Goal: Task Accomplishment & Management: Manage account settings

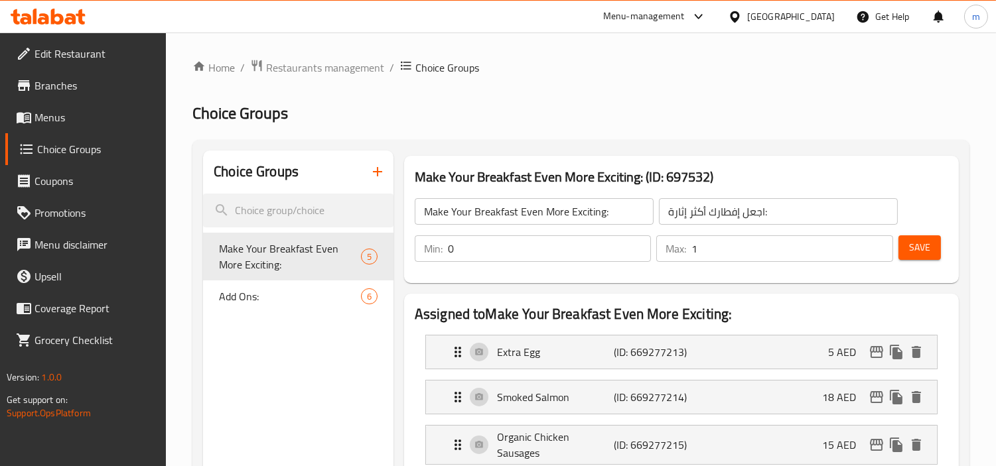
click at [67, 121] on span "Menus" at bounding box center [94, 117] width 121 height 16
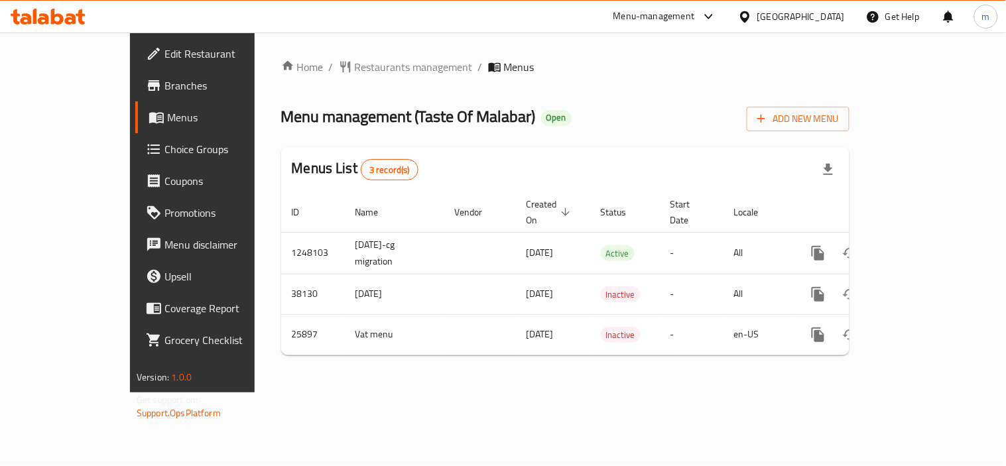
click at [56, 13] on icon at bounding box center [48, 17] width 75 height 16
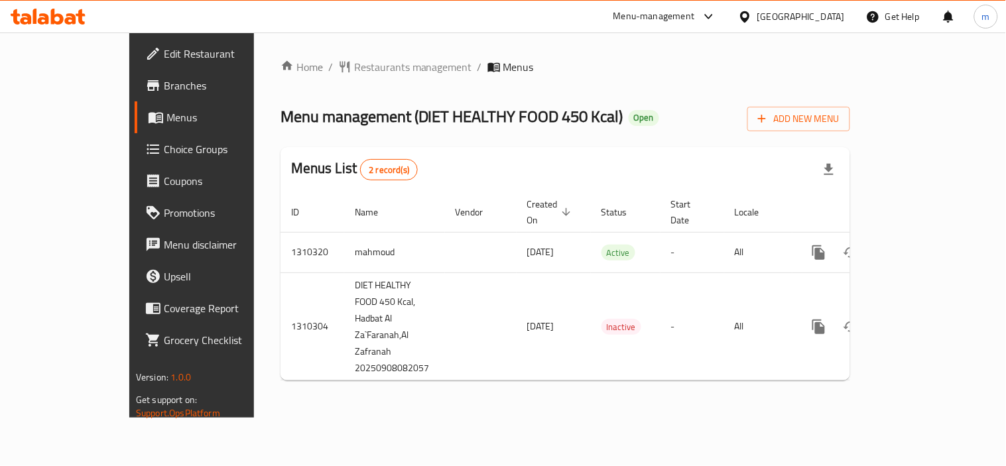
click at [77, 18] on icon at bounding box center [48, 17] width 75 height 16
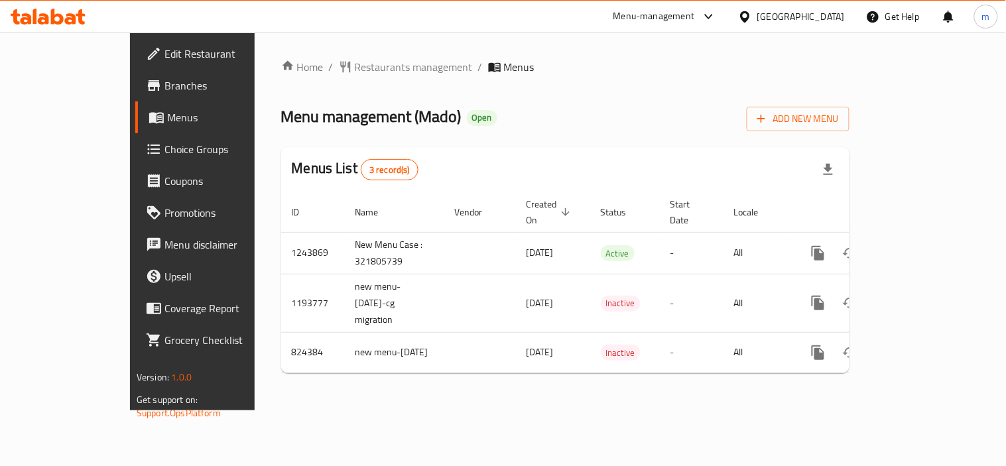
click at [53, 11] on icon at bounding box center [57, 17] width 13 height 16
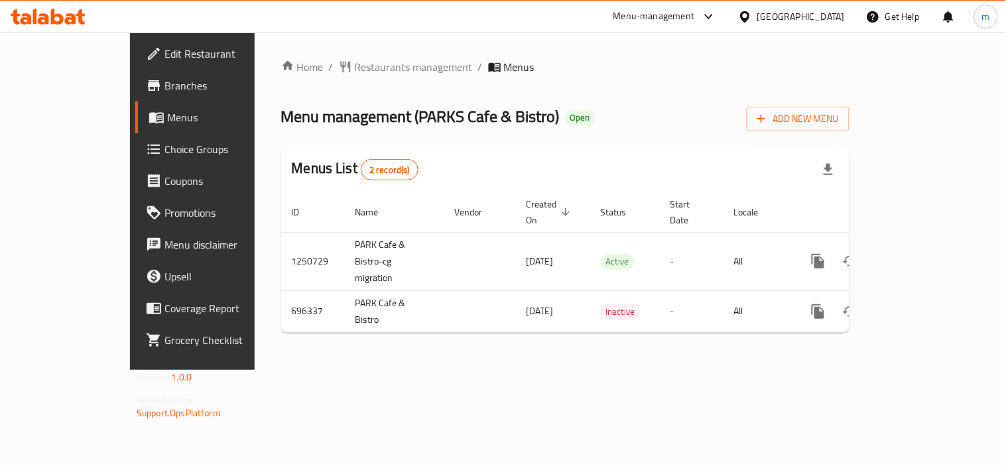
click at [77, 19] on icon at bounding box center [48, 17] width 75 height 16
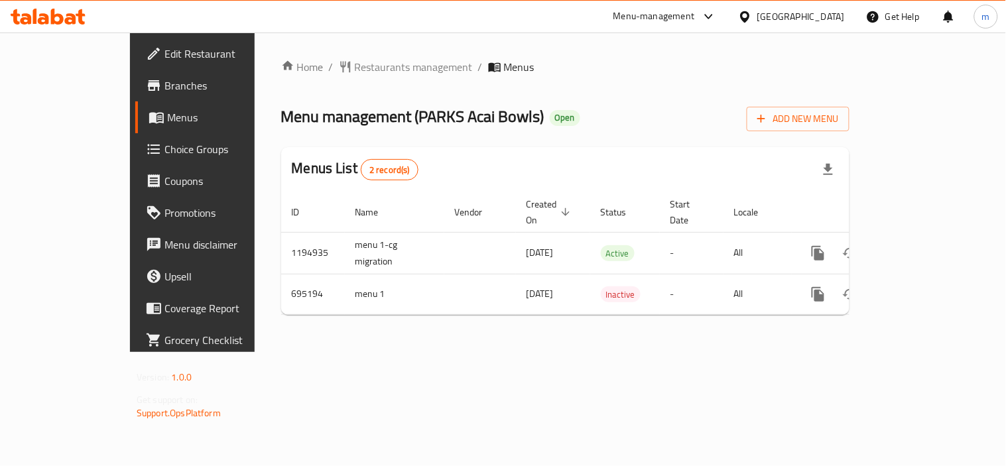
click at [165, 155] on span "Choice Groups" at bounding box center [226, 149] width 123 height 16
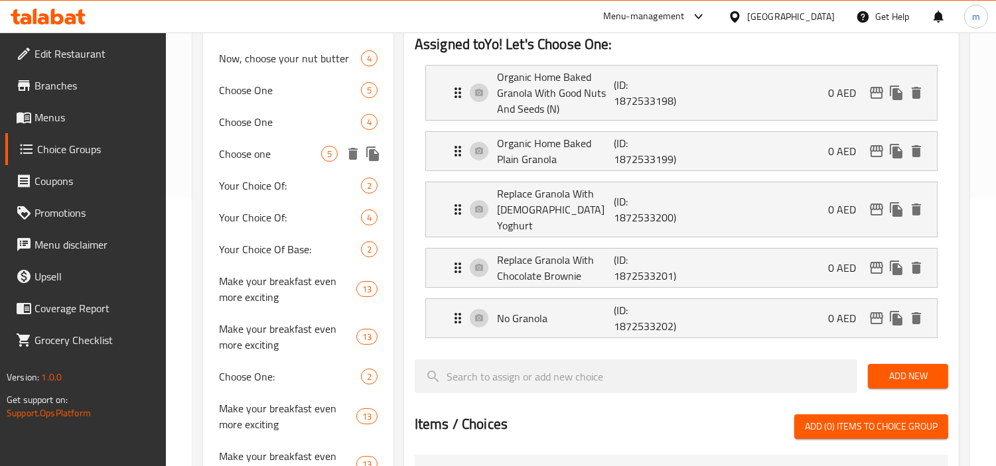
scroll to position [295, 0]
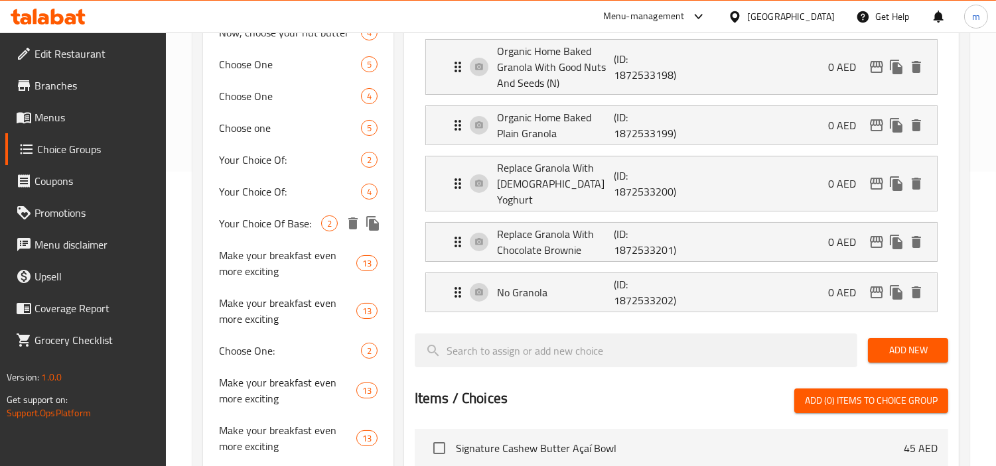
drag, startPoint x: 276, startPoint y: 230, endPoint x: 465, endPoint y: 249, distance: 190.1
click at [276, 230] on span "Your Choice Of Base:" at bounding box center [270, 224] width 102 height 16
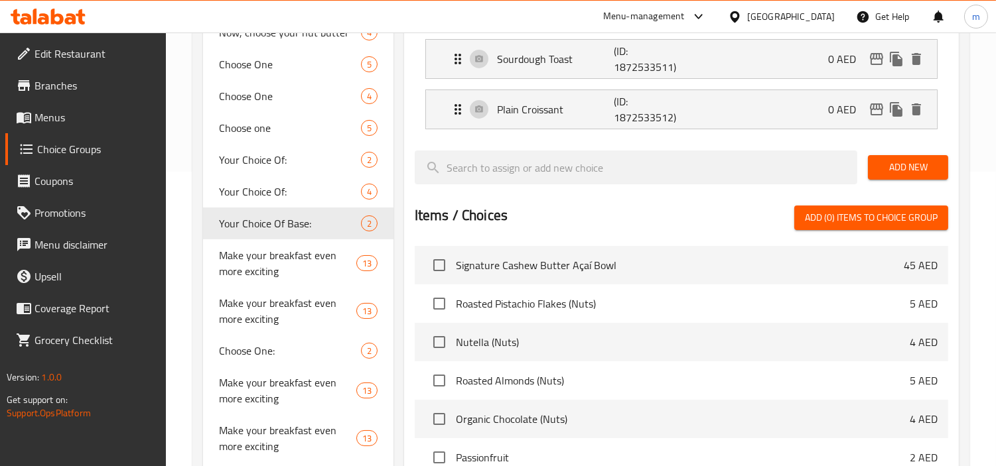
type input "Your Choice Of Base:"
type input "إختيارك من القاعدة:"
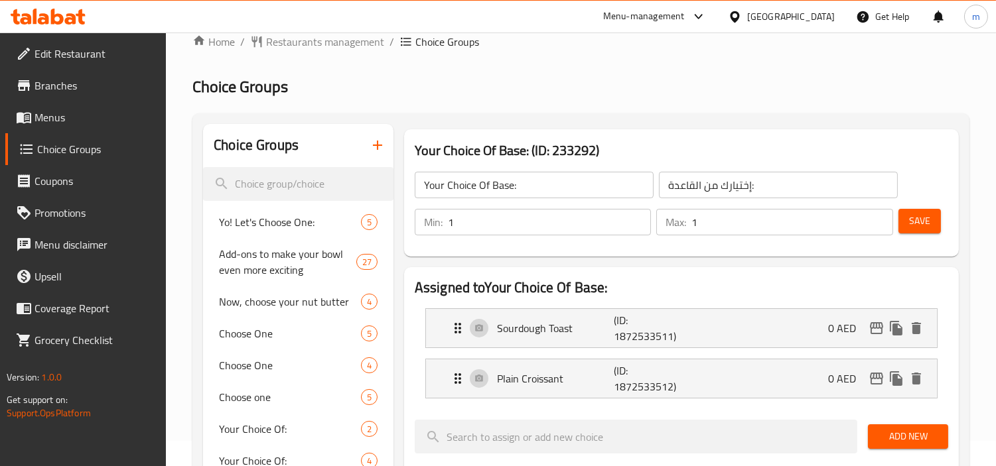
scroll to position [0, 0]
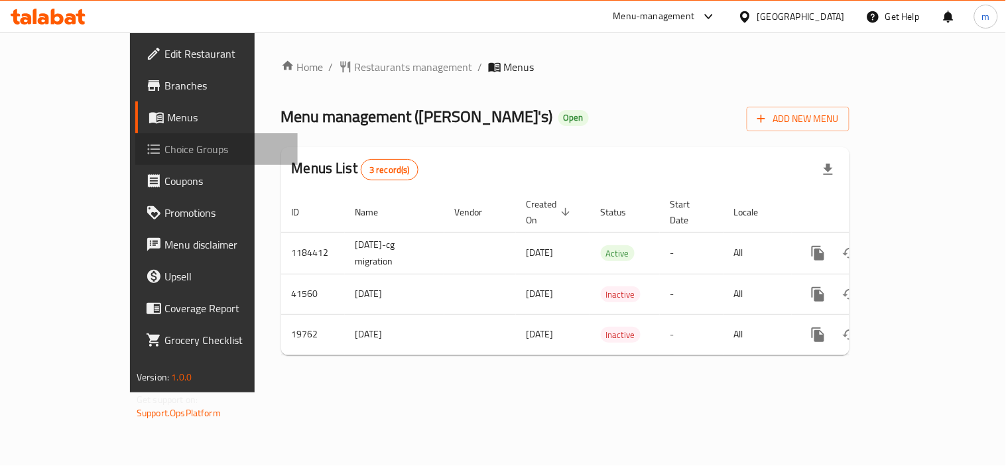
click at [135, 138] on link "Choice Groups" at bounding box center [216, 149] width 163 height 32
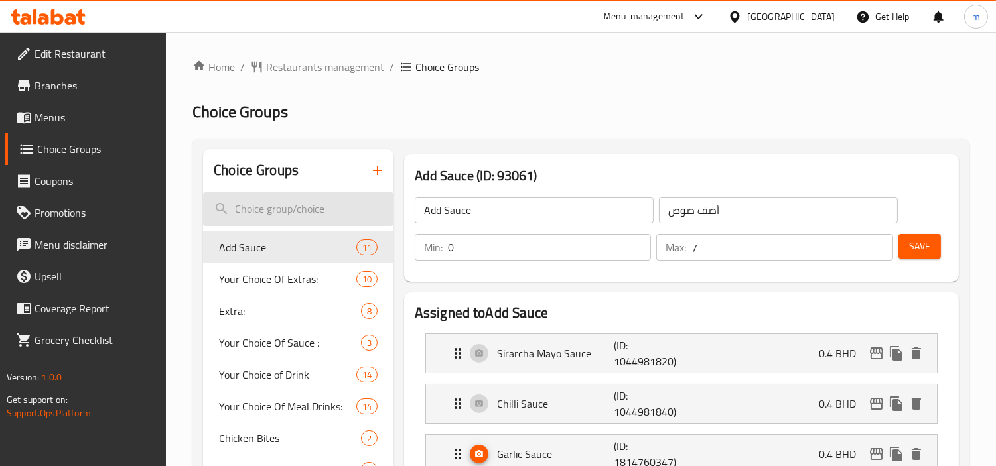
click at [312, 198] on input "search" at bounding box center [298, 209] width 190 height 34
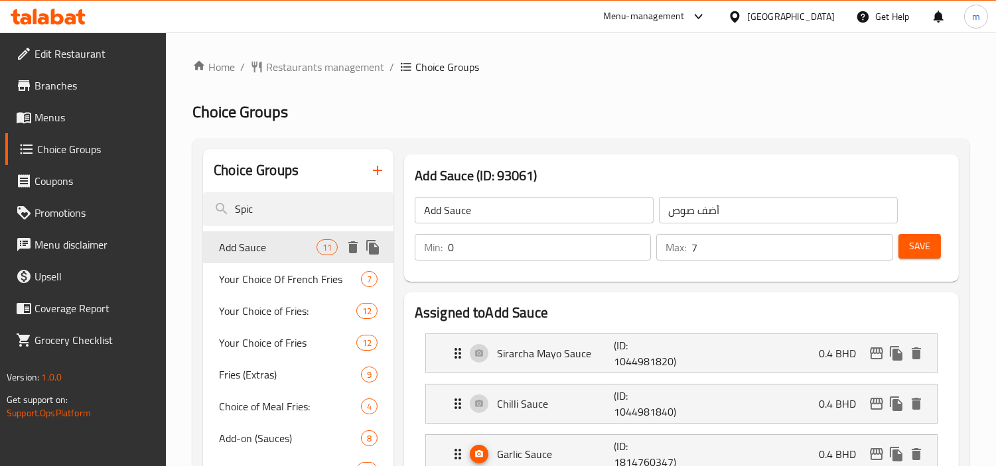
type input "Spicy"
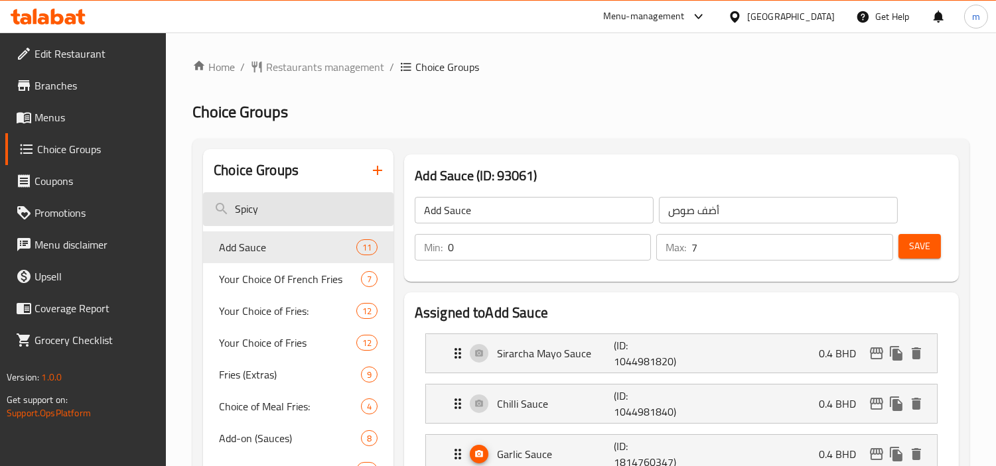
click at [290, 208] on input "Spicy" at bounding box center [298, 209] width 190 height 34
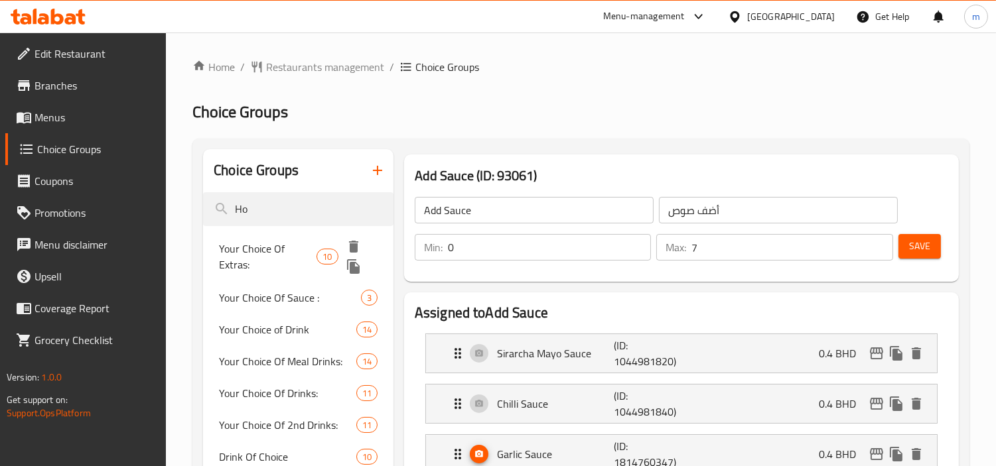
type input "H"
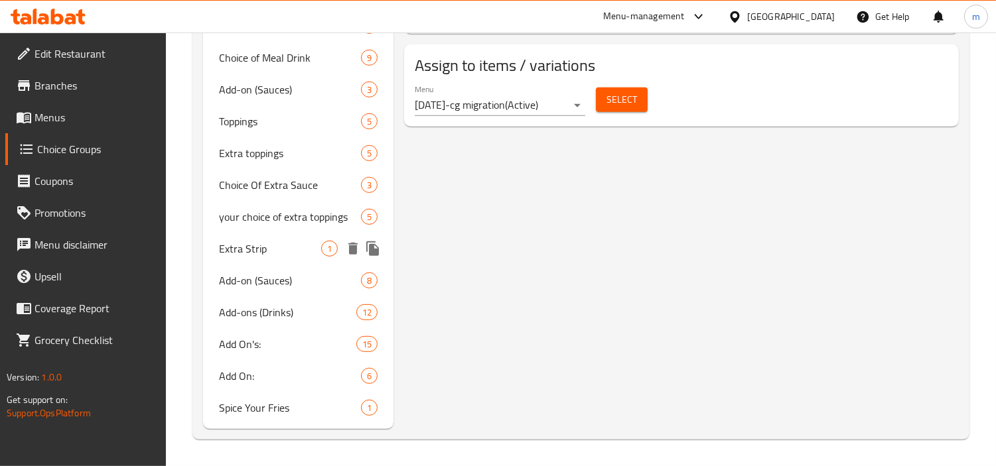
scroll to position [1207, 0]
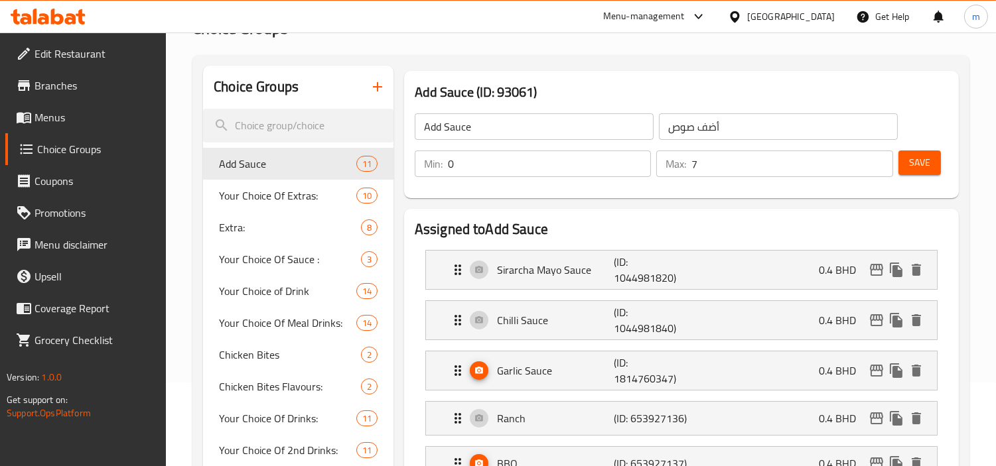
scroll to position [0, 0]
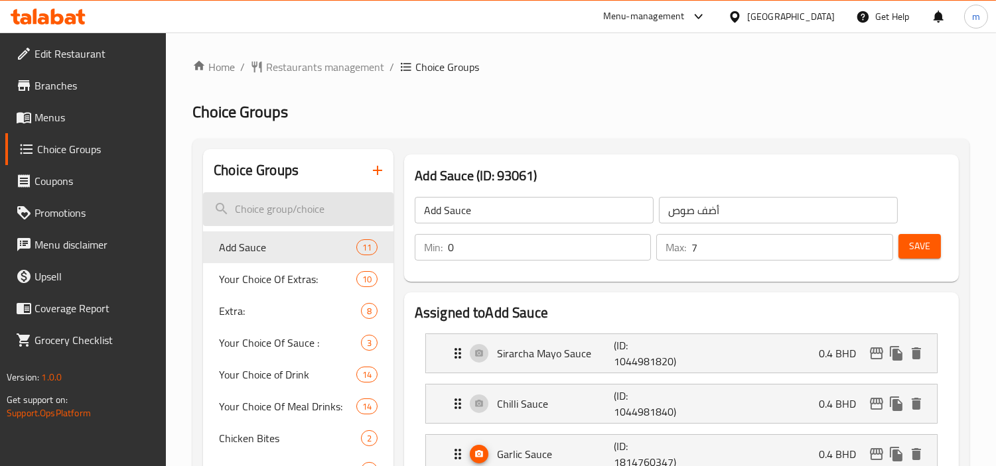
click at [275, 213] on input "search" at bounding box center [298, 209] width 190 height 34
paste input "spic"
click at [314, 213] on input "spic" at bounding box center [298, 209] width 190 height 34
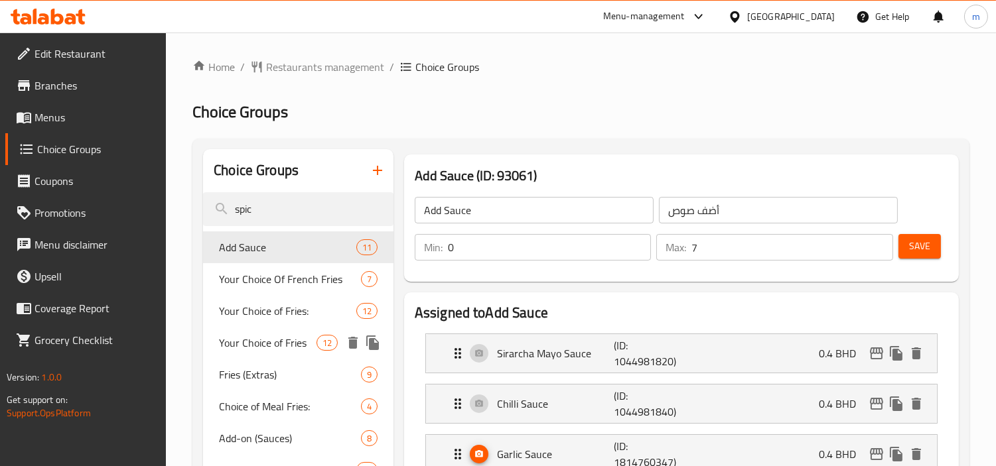
scroll to position [221, 0]
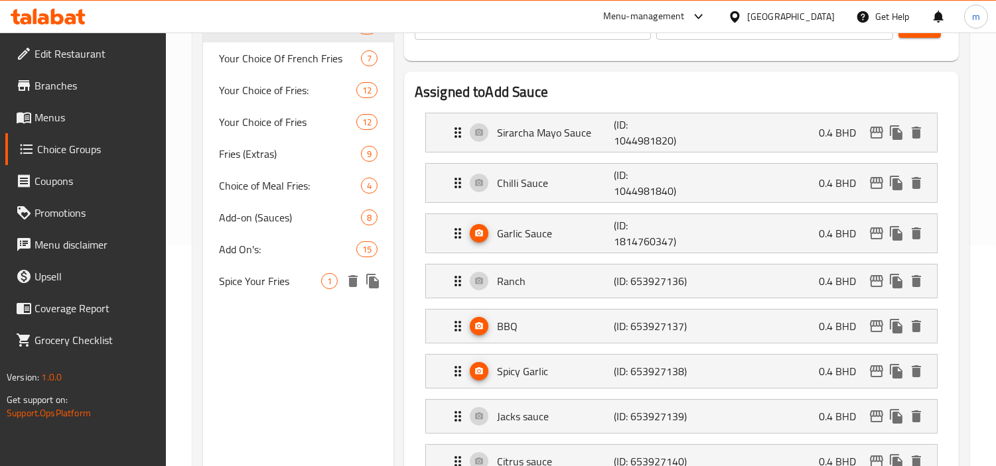
type input "spic"
click at [279, 279] on span "Spice Your Fries" at bounding box center [270, 281] width 102 height 16
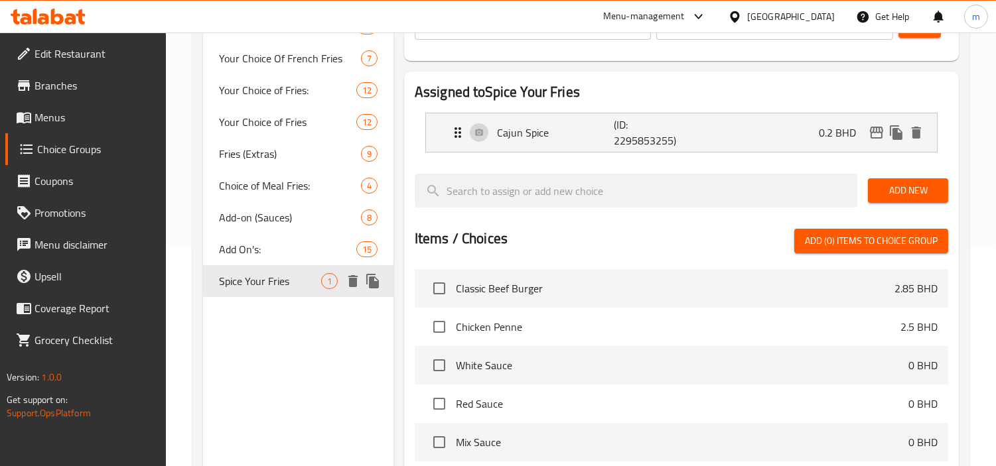
type input "Spice Your Fries"
type input "توابل البطاطس المقلية"
type input "1"
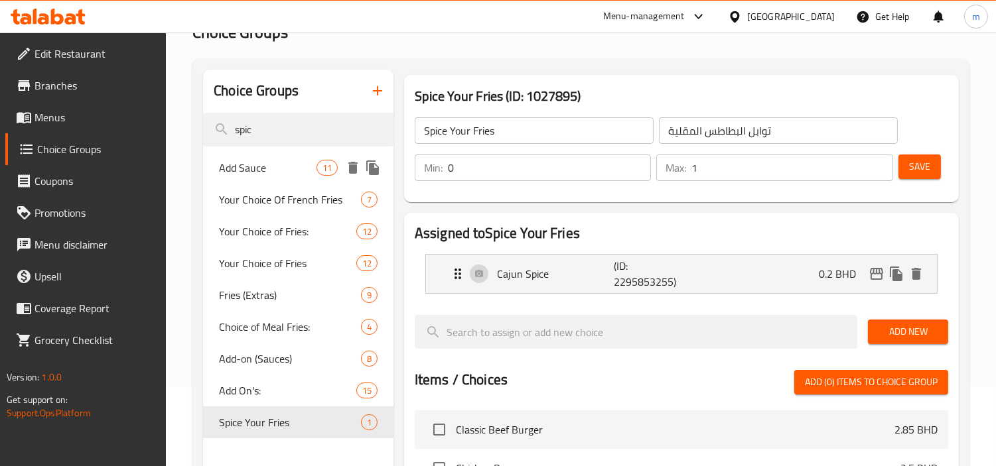
scroll to position [0, 0]
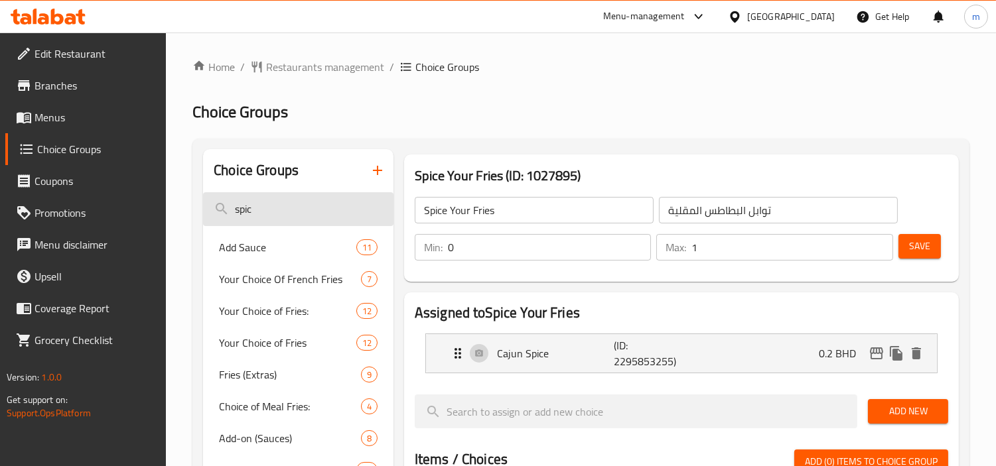
click at [269, 204] on input "spic" at bounding box center [298, 209] width 190 height 34
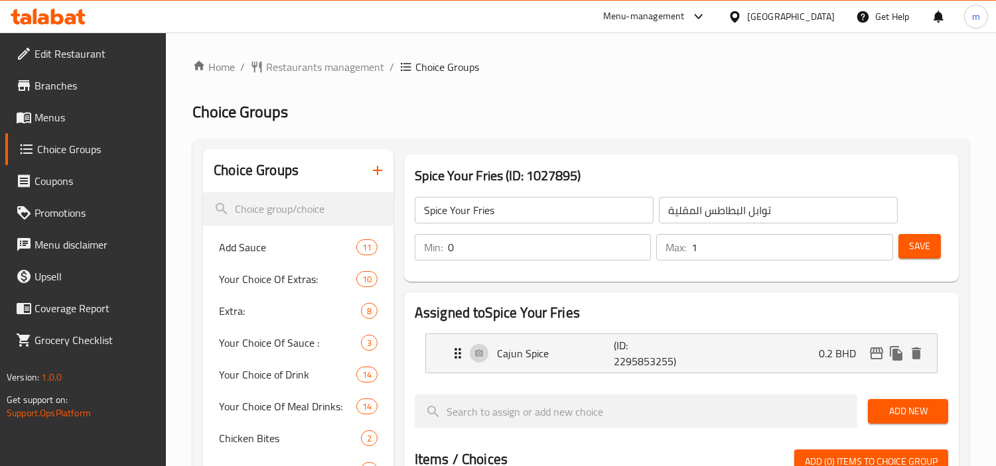
click at [56, 30] on div "Menu-management Bahrain Get Help m" at bounding box center [498, 17] width 996 height 32
click at [69, 20] on icon at bounding box center [48, 17] width 75 height 16
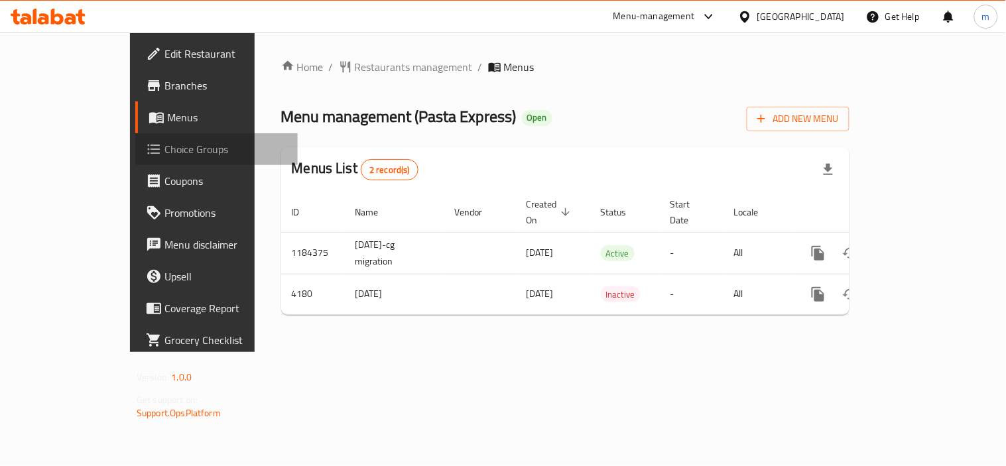
click at [165, 146] on span "Choice Groups" at bounding box center [226, 149] width 123 height 16
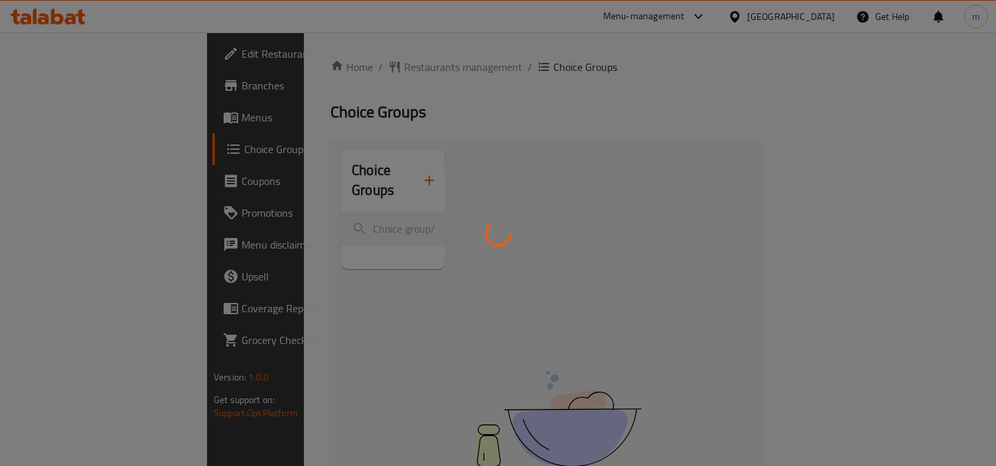
click at [294, 214] on div at bounding box center [498, 233] width 996 height 466
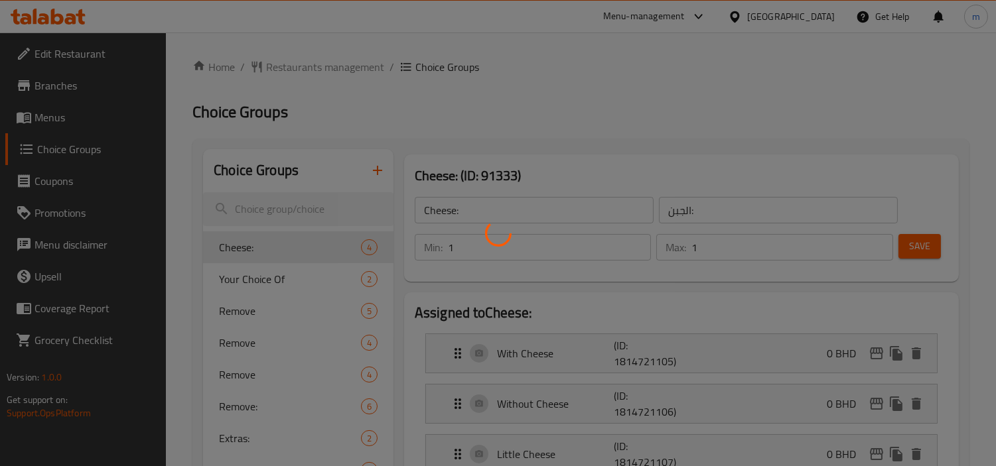
click at [281, 213] on div at bounding box center [498, 233] width 996 height 466
click at [286, 210] on div at bounding box center [498, 233] width 996 height 466
click at [287, 204] on div at bounding box center [498, 233] width 996 height 466
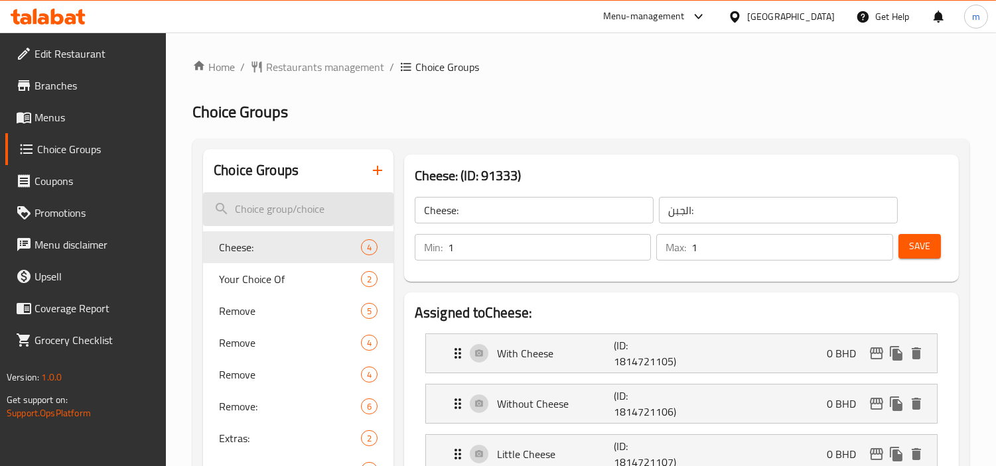
click at [289, 208] on input "search" at bounding box center [298, 209] width 190 height 34
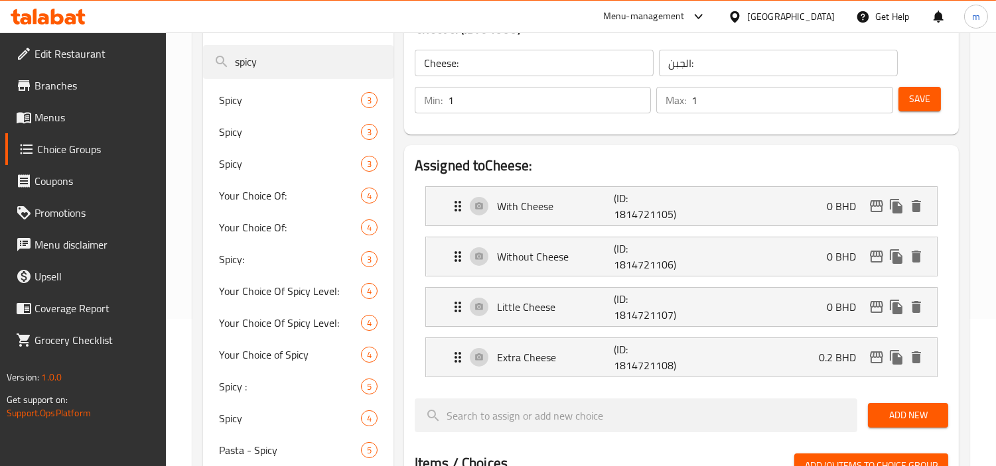
scroll to position [74, 0]
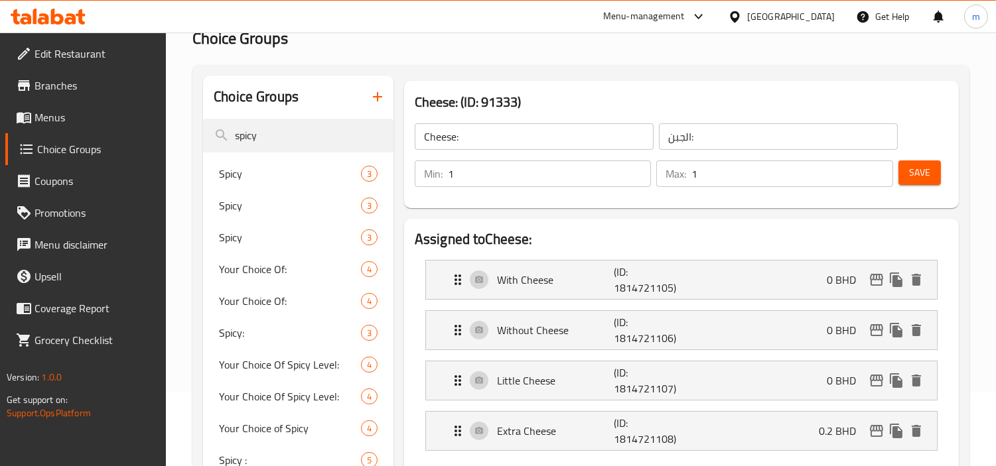
type input "spicy"
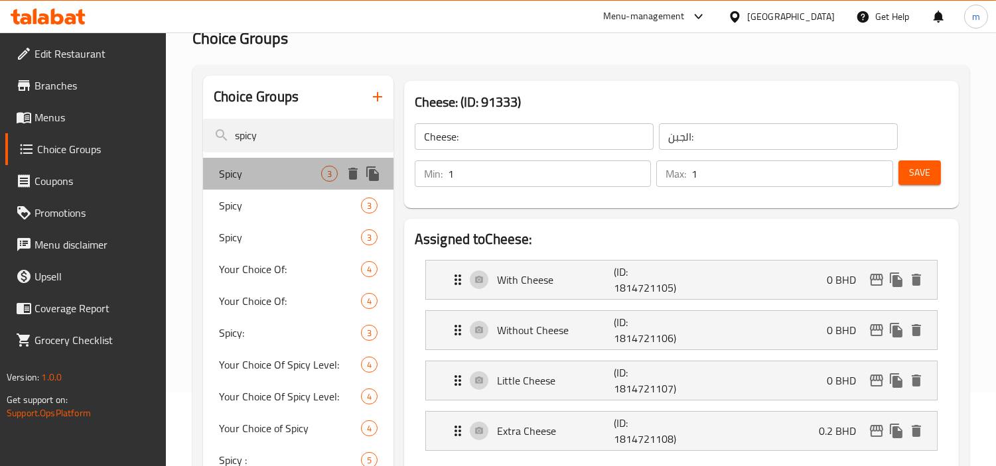
click at [262, 169] on span "Spicy" at bounding box center [270, 174] width 102 height 16
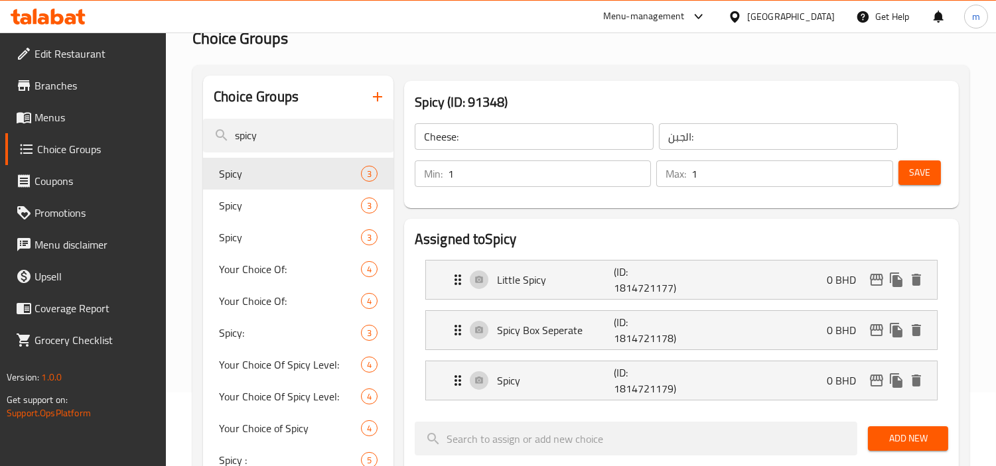
type input "Spicy"
type input "حار"
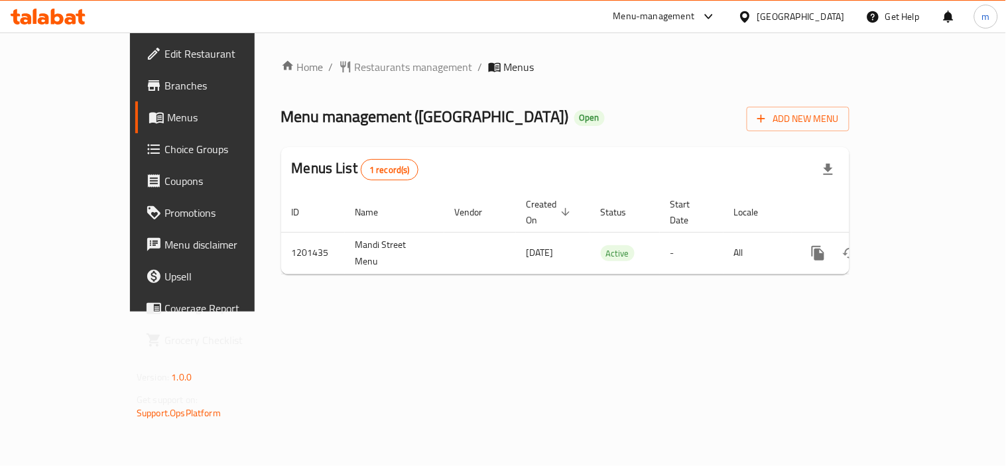
click at [64, 11] on icon at bounding box center [48, 17] width 75 height 16
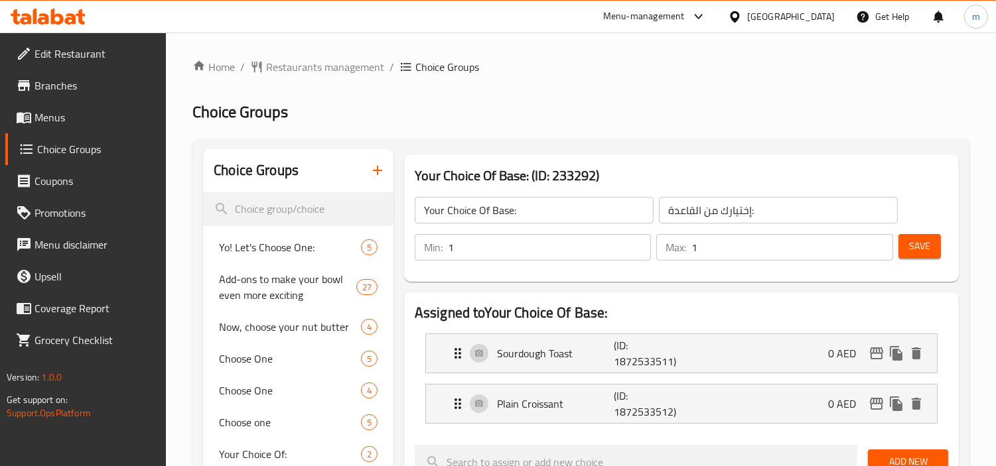
drag, startPoint x: 55, startPoint y: 7, endPoint x: 65, endPoint y: 15, distance: 12.3
click at [55, 7] on div at bounding box center [48, 16] width 96 height 27
click at [64, 11] on icon at bounding box center [48, 17] width 75 height 16
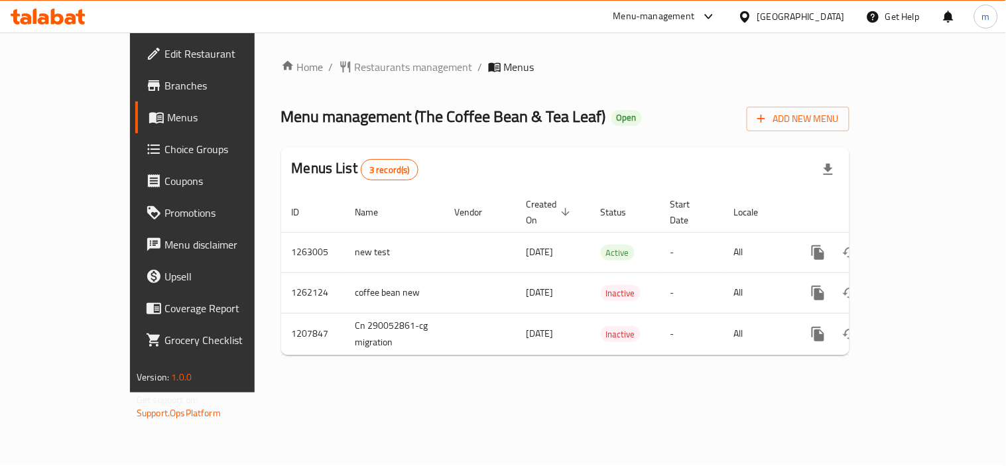
click at [70, 24] on icon at bounding box center [70, 18] width 11 height 11
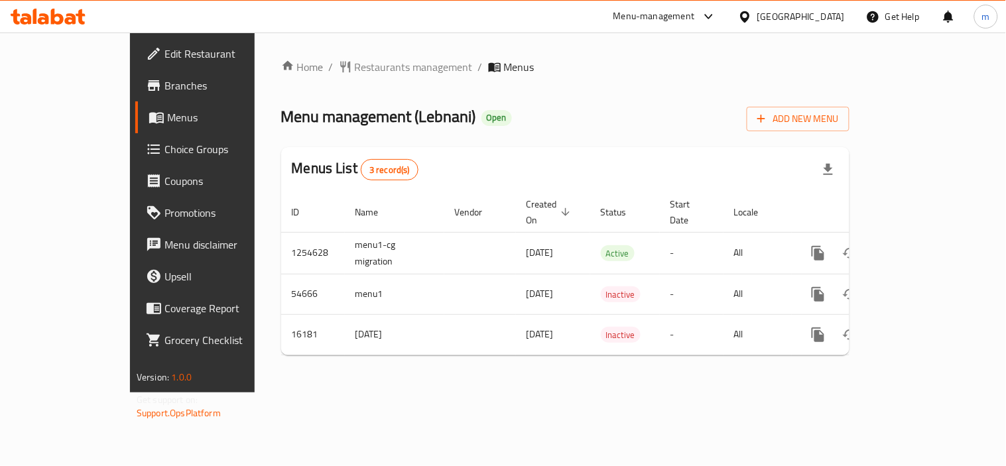
click at [62, 3] on div at bounding box center [48, 16] width 96 height 27
click at [62, 13] on icon at bounding box center [48, 17] width 75 height 16
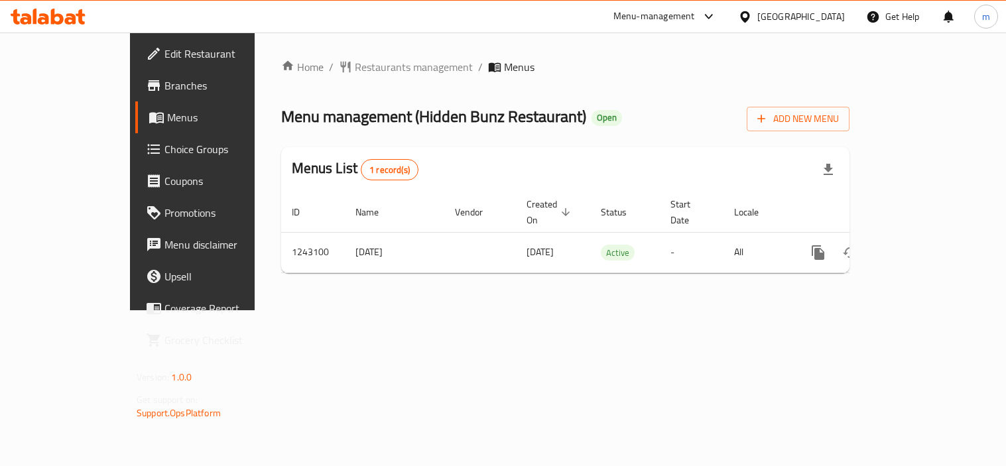
click at [63, 7] on div at bounding box center [48, 16] width 96 height 27
click at [63, 14] on icon at bounding box center [48, 17] width 75 height 16
click at [42, 17] on icon at bounding box center [43, 18] width 11 height 11
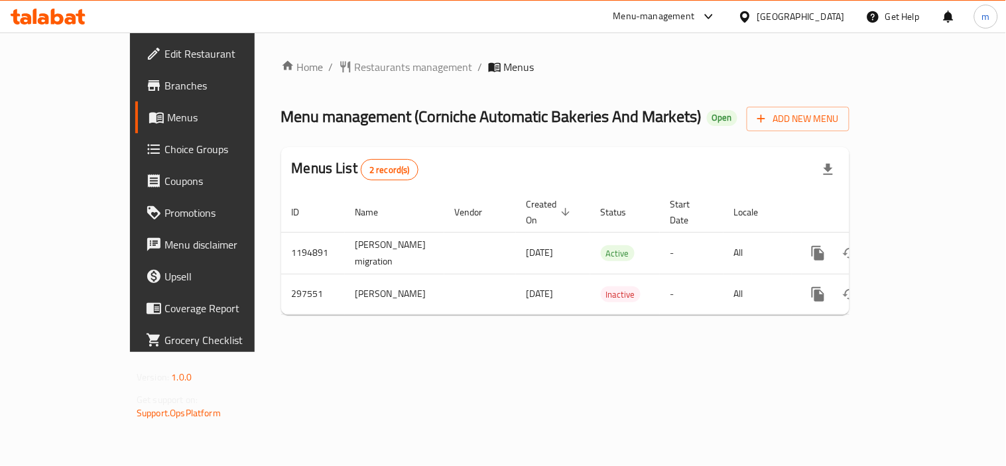
click at [70, 17] on icon at bounding box center [70, 18] width 11 height 11
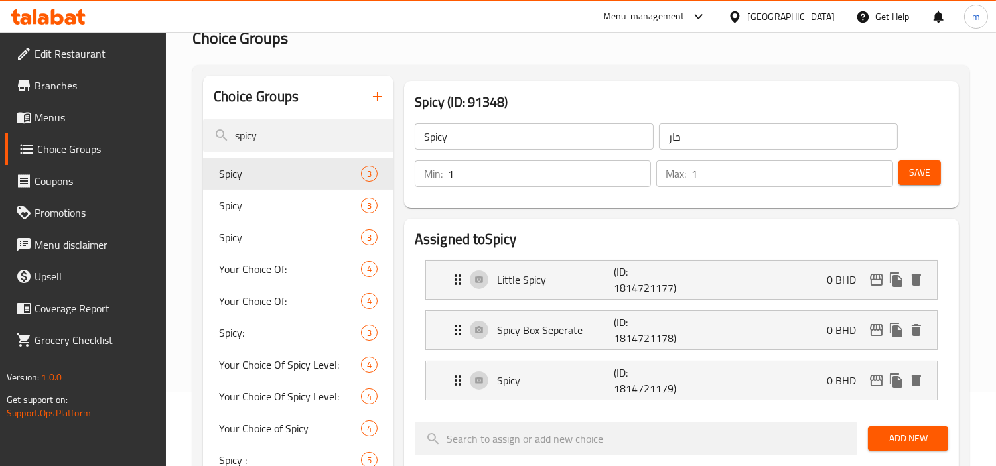
scroll to position [74, 0]
click at [50, 13] on icon at bounding box center [48, 17] width 75 height 16
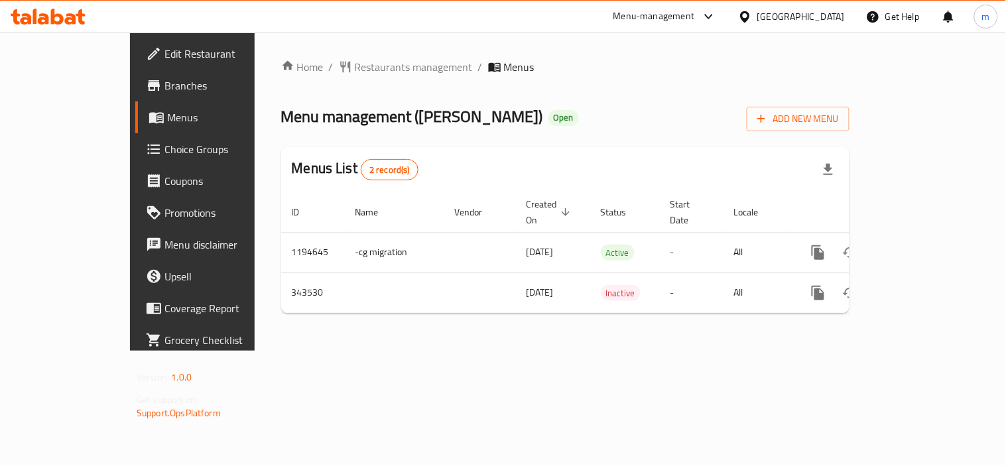
click at [48, 15] on icon at bounding box center [48, 17] width 75 height 16
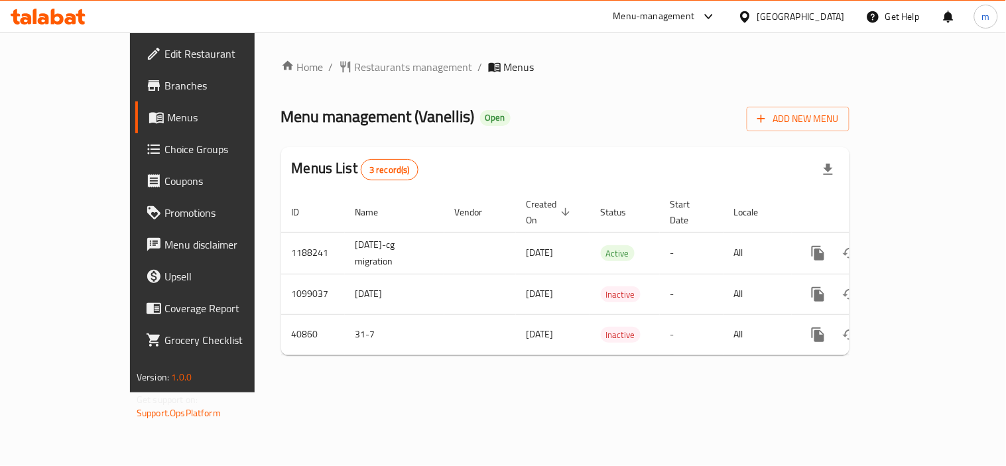
click at [69, 9] on icon at bounding box center [48, 17] width 75 height 16
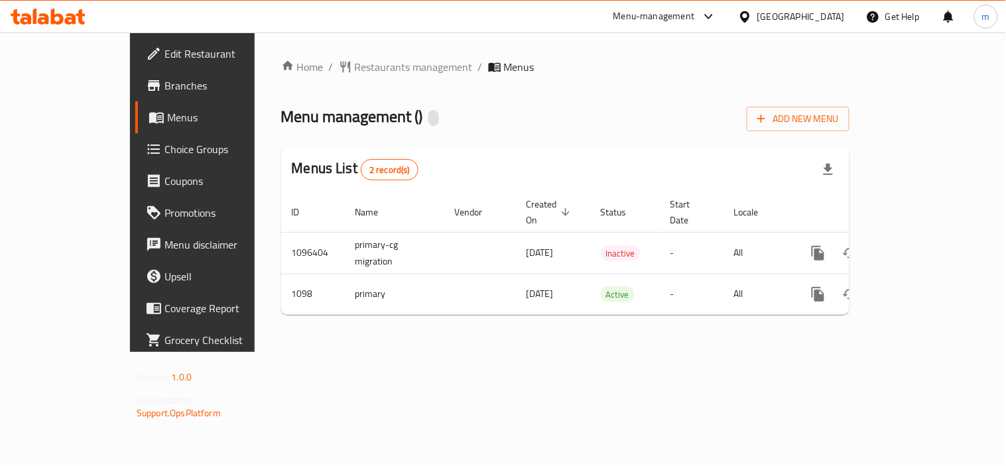
click at [60, 21] on icon at bounding box center [57, 17] width 13 height 16
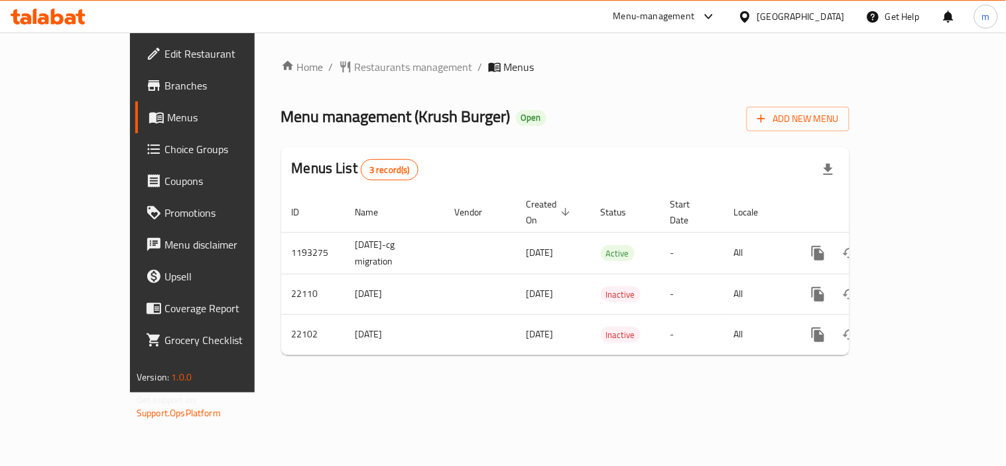
click at [46, 24] on icon at bounding box center [48, 17] width 75 height 16
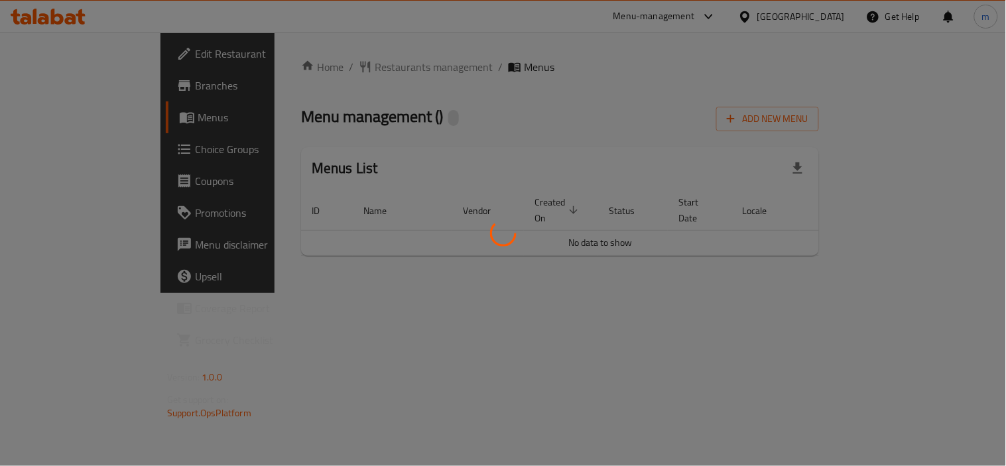
click at [451, 123] on div at bounding box center [503, 233] width 1006 height 466
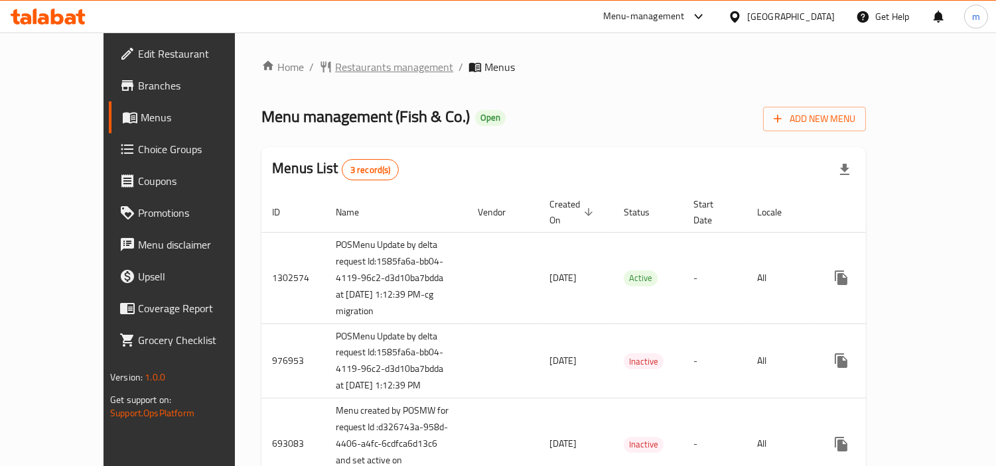
click at [340, 70] on span "Restaurants management" at bounding box center [394, 67] width 118 height 16
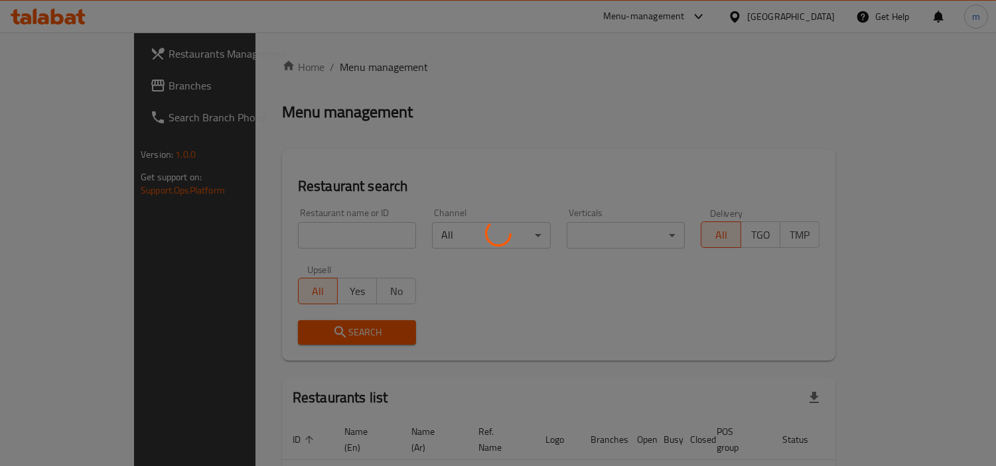
click at [306, 235] on div at bounding box center [498, 233] width 996 height 466
click at [309, 236] on div at bounding box center [498, 233] width 996 height 466
click at [309, 242] on div at bounding box center [498, 233] width 996 height 466
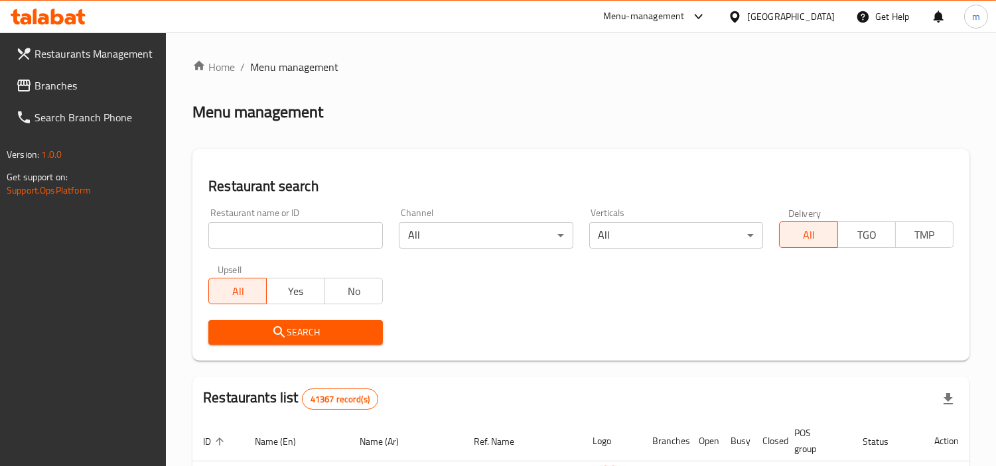
click at [310, 241] on input "search" at bounding box center [295, 235] width 174 height 27
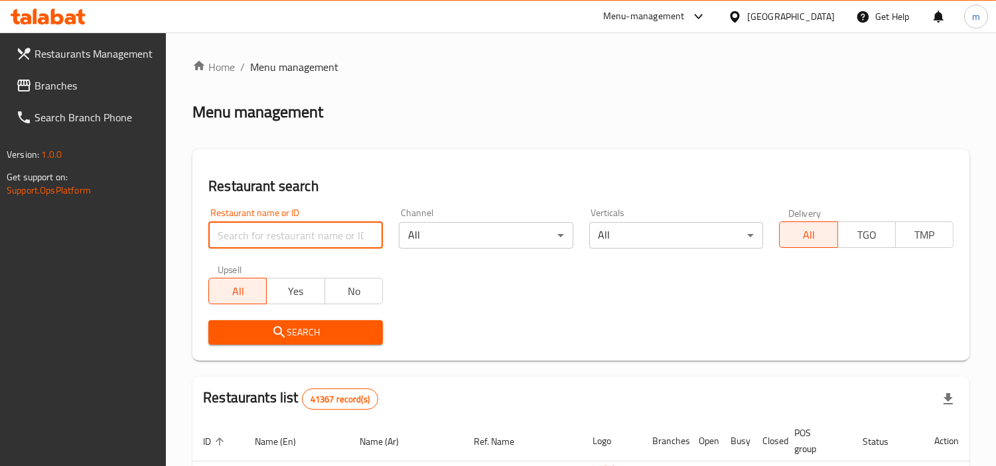
paste input "8295"
type input "8295"
click button "Search" at bounding box center [295, 332] width 174 height 25
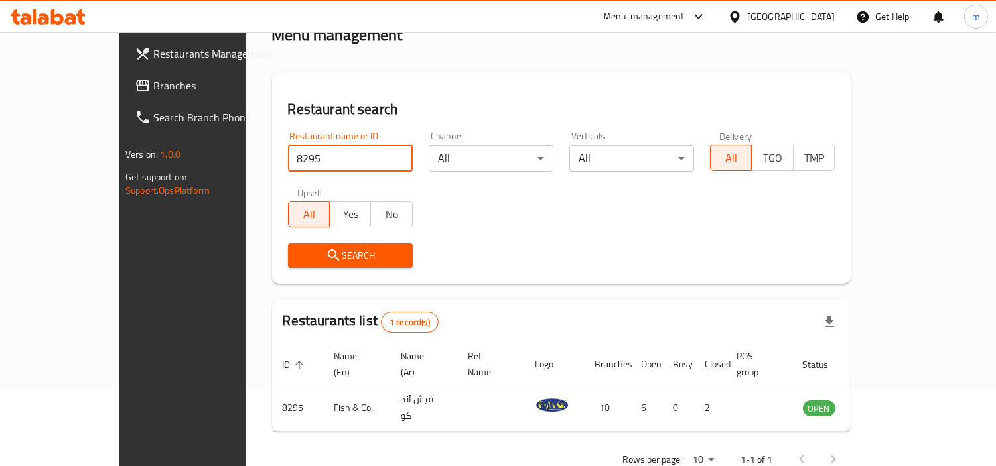
scroll to position [100, 0]
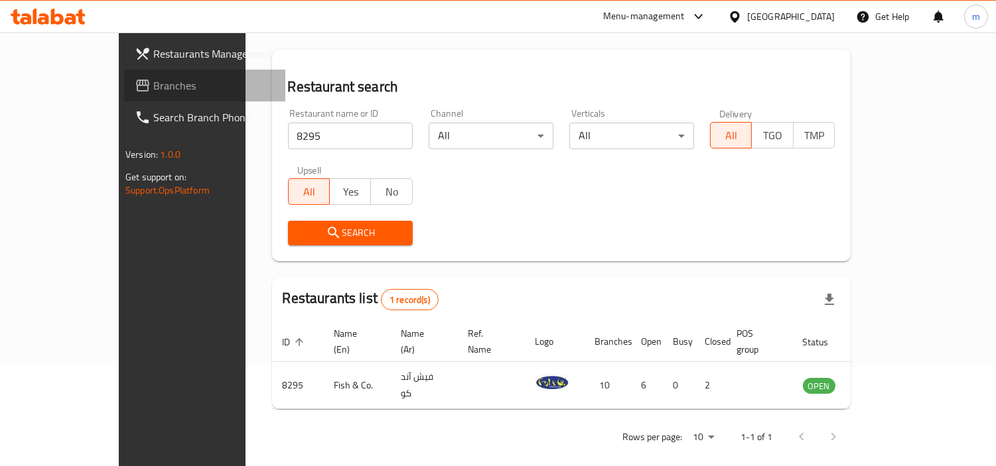
click at [153, 84] on span "Branches" at bounding box center [213, 86] width 121 height 16
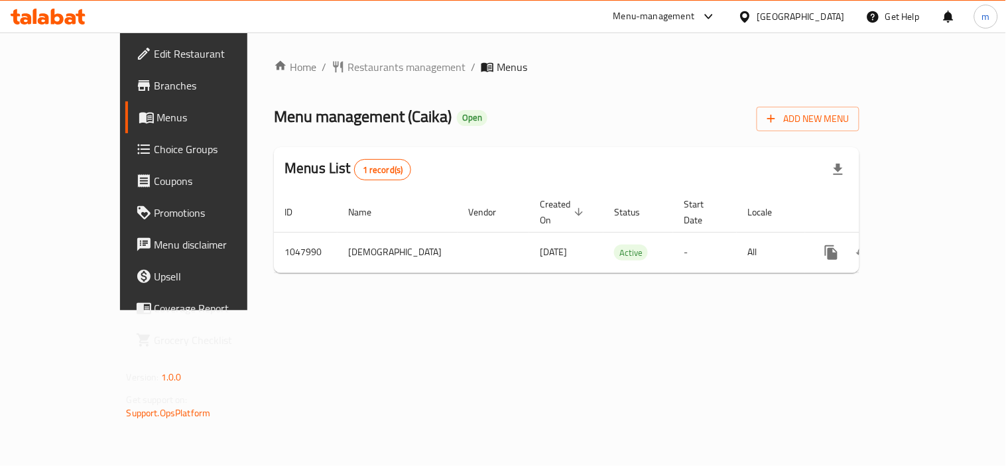
click at [70, 25] on div at bounding box center [48, 16] width 96 height 27
click at [56, 17] on icon at bounding box center [48, 17] width 75 height 16
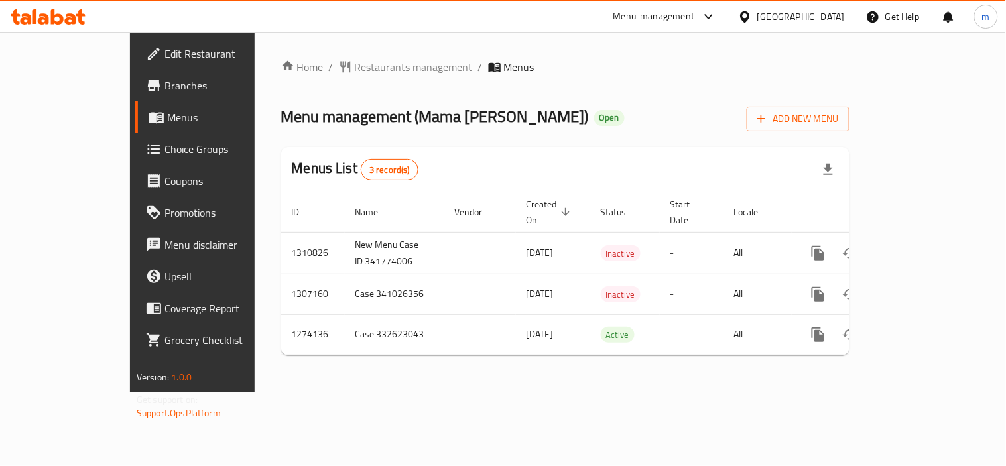
click at [69, 17] on icon at bounding box center [48, 17] width 75 height 16
